Goal: Task Accomplishment & Management: Manage account settings

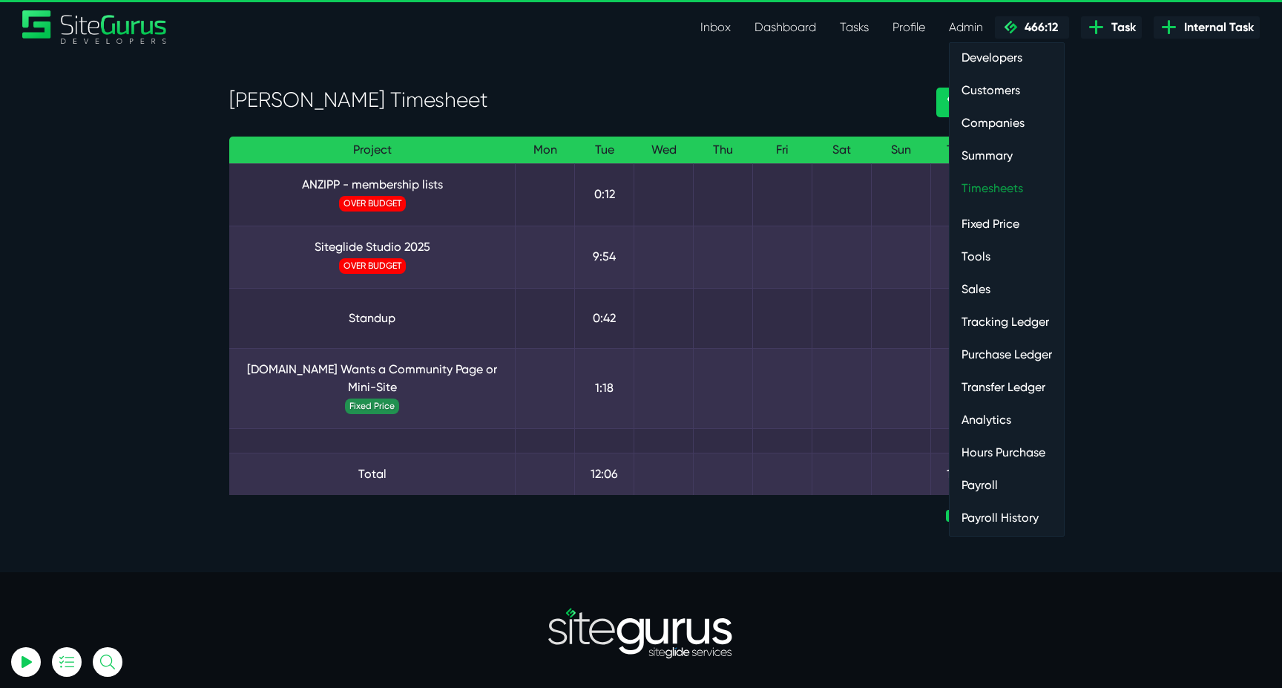
type input "luke@sitegurus.io"
click at [994, 188] on link "Timesheets" at bounding box center [1007, 189] width 114 height 30
